Goal: Check status

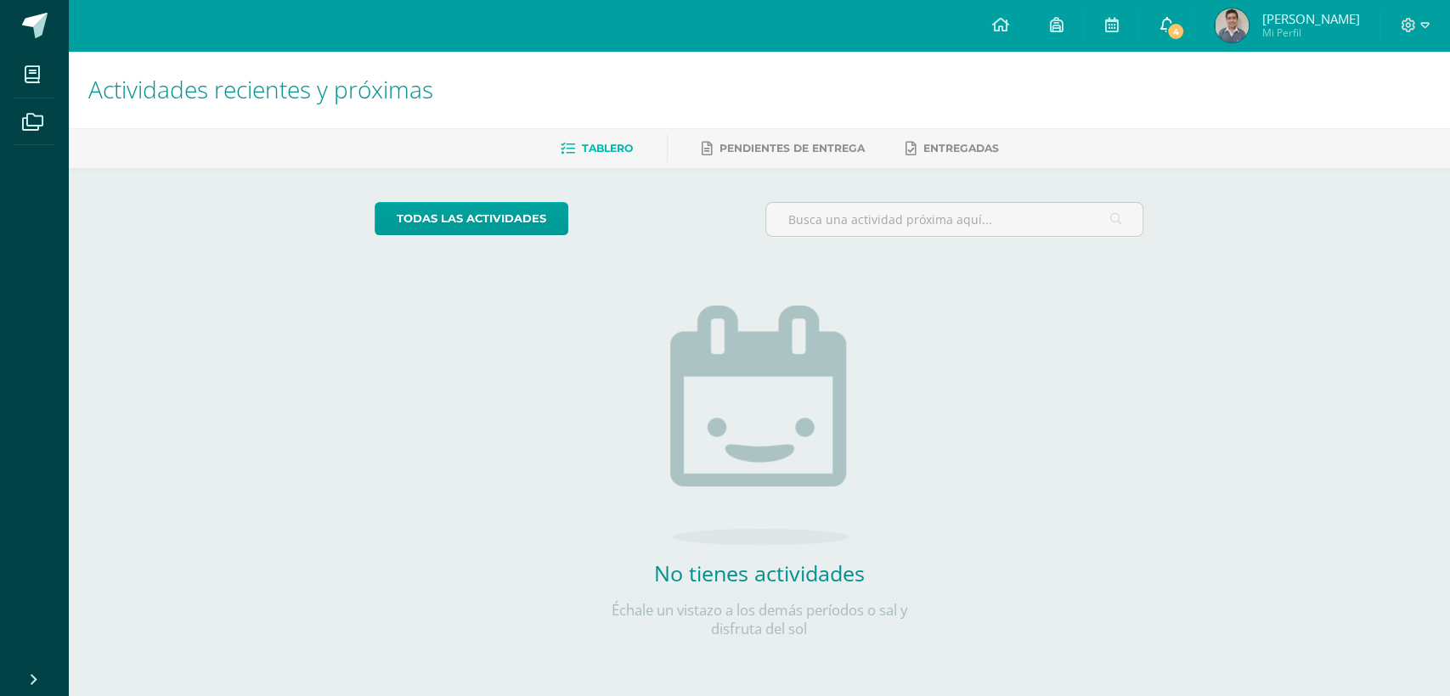
click at [1142, 15] on link "4" at bounding box center [1166, 25] width 54 height 51
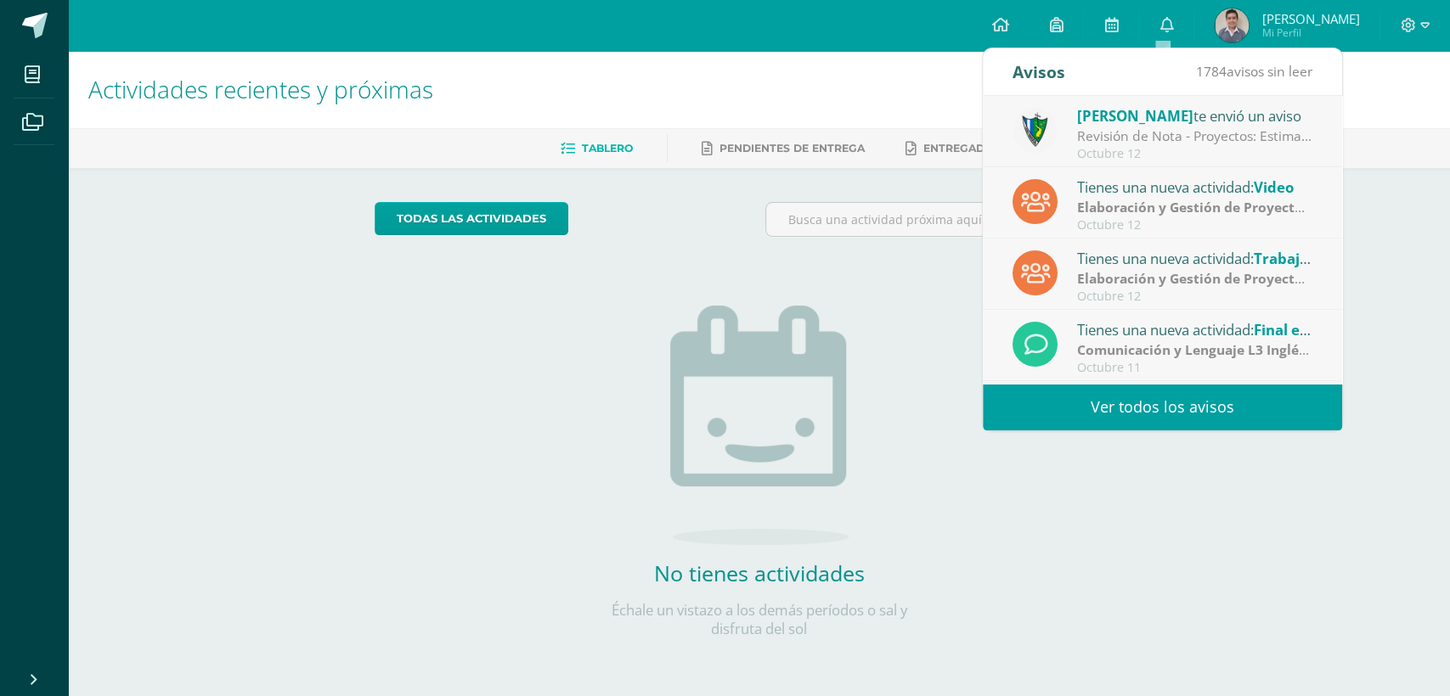
click at [1253, 30] on span "Andrés Sebastián Mi Perfil" at bounding box center [1286, 25] width 151 height 34
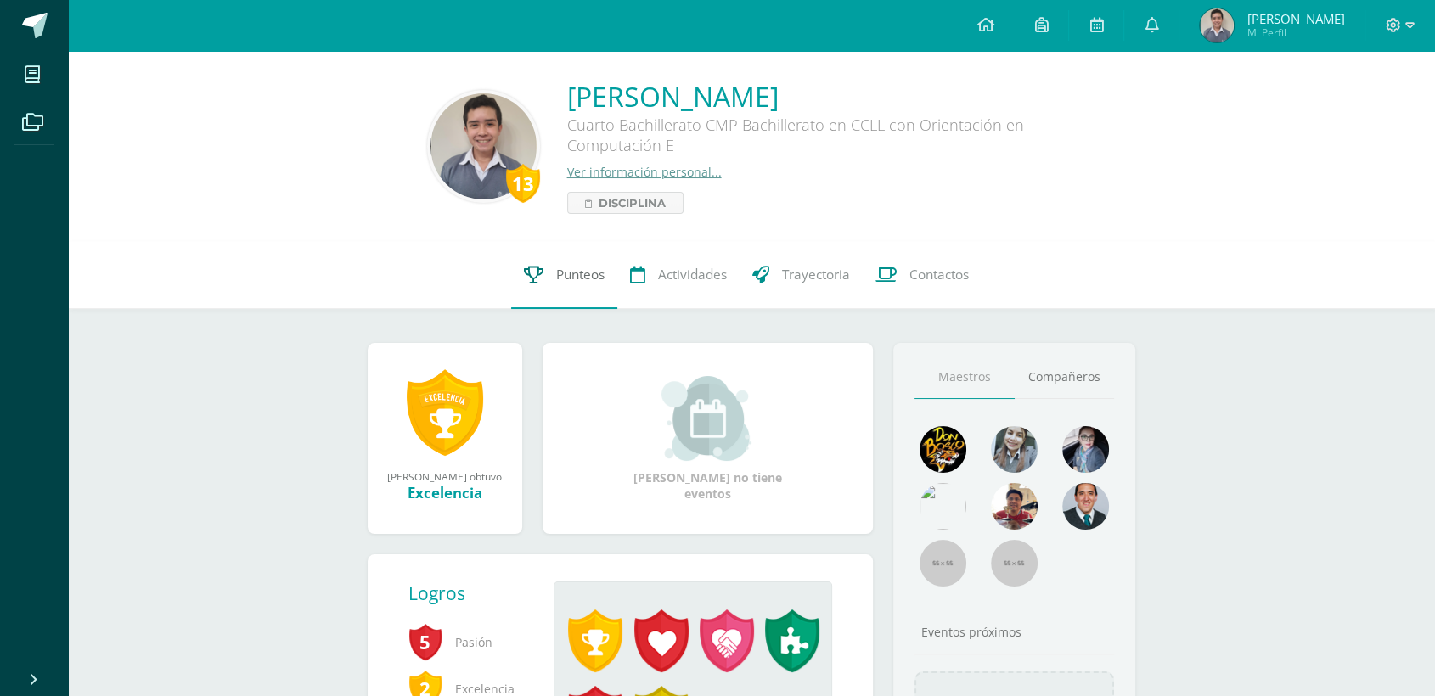
click at [596, 283] on span "Punteos" at bounding box center [580, 275] width 48 height 18
